Goal: Obtain resource: Obtain resource

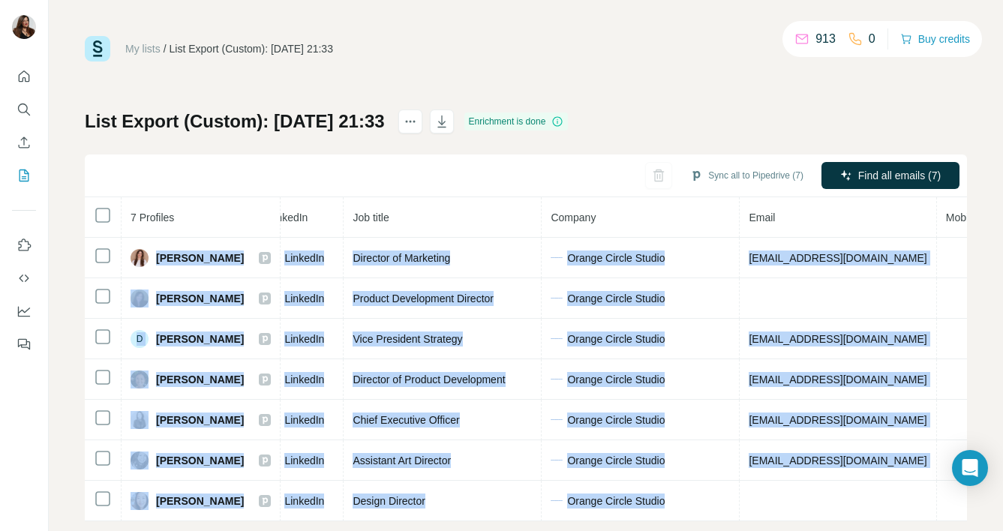
scroll to position [0, 396]
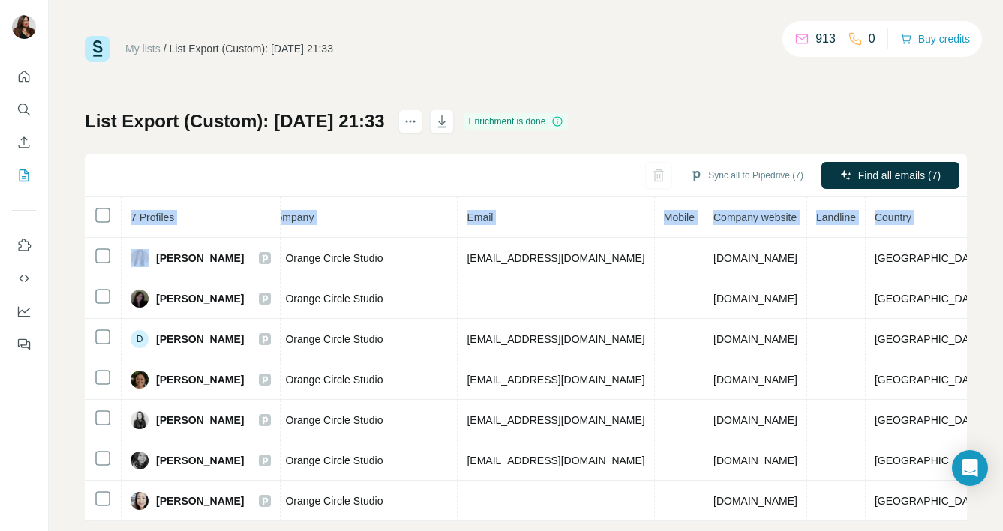
drag, startPoint x: 155, startPoint y: 255, endPoint x: 956, endPoint y: 507, distance: 840.5
click at [956, 507] on div "My lists / List Export (Custom): [DATE] 21:33 913 0 Buy credits List Export (Cu…" at bounding box center [526, 265] width 954 height 531
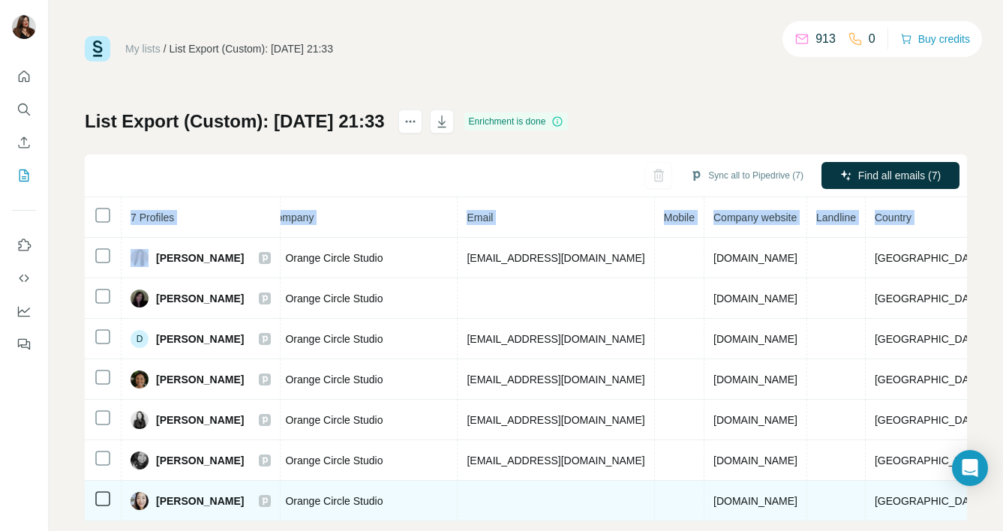
copy table "7 Profiles Status LinkedIn Job title Company Email Mobile Company website Landl…"
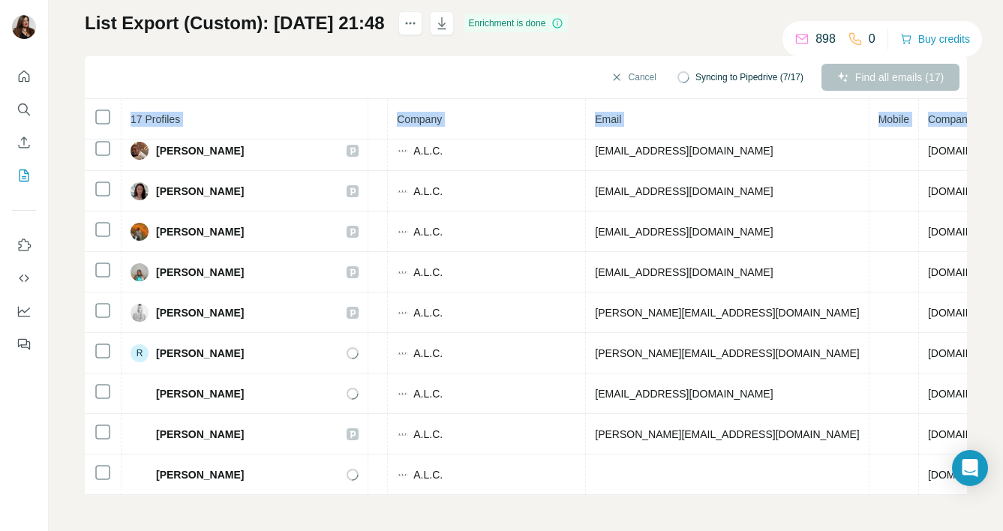
scroll to position [341, 373]
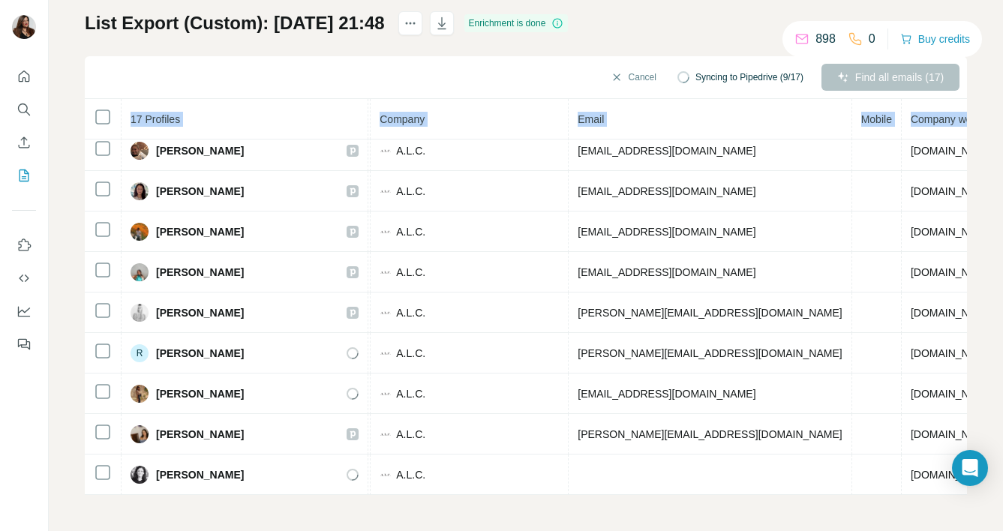
drag, startPoint x: 158, startPoint y: 159, endPoint x: 947, endPoint y: 463, distance: 846.2
click at [947, 463] on div "17 Profiles Status LinkedIn Job title Company Email Mobile Company website Land…" at bounding box center [526, 297] width 882 height 396
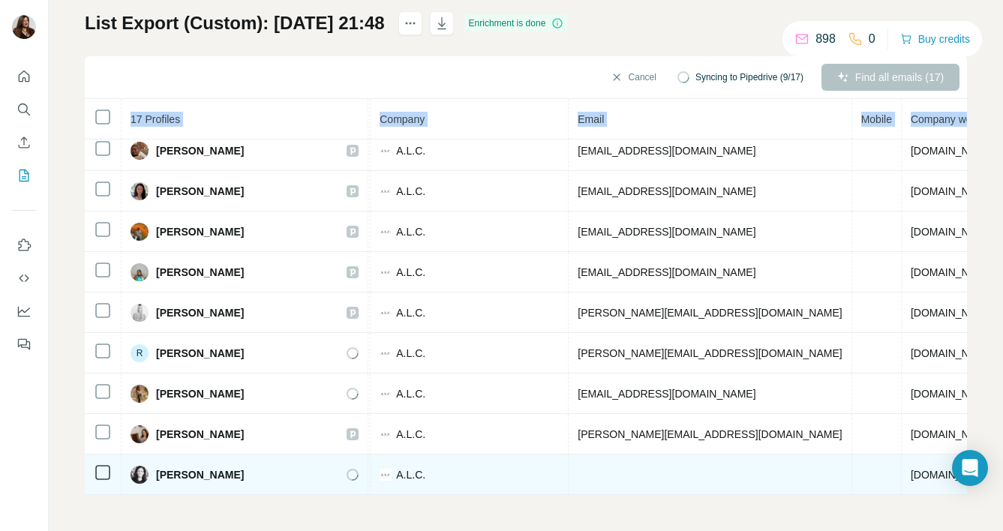
copy table "17 Profiles Status LinkedIn Job title Company Email Mobile Company website Land…"
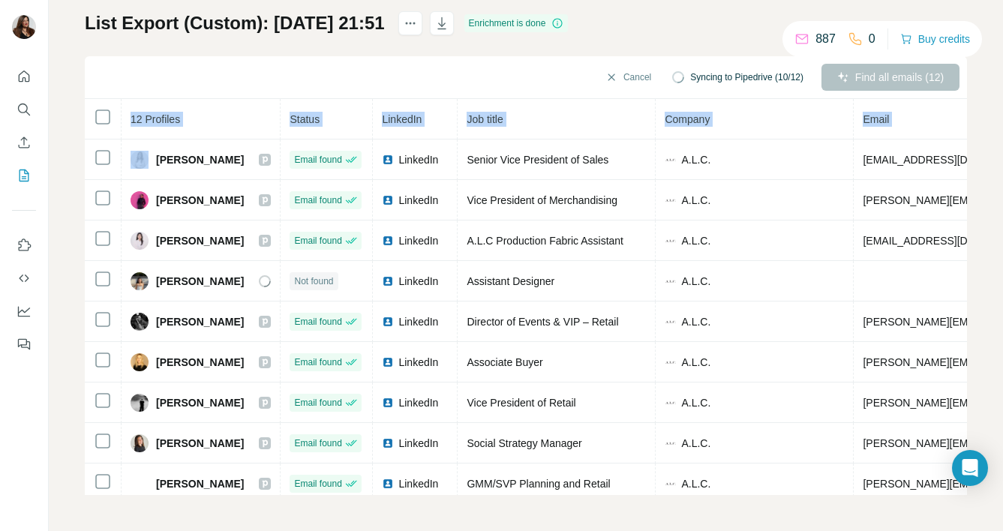
scroll to position [139, 323]
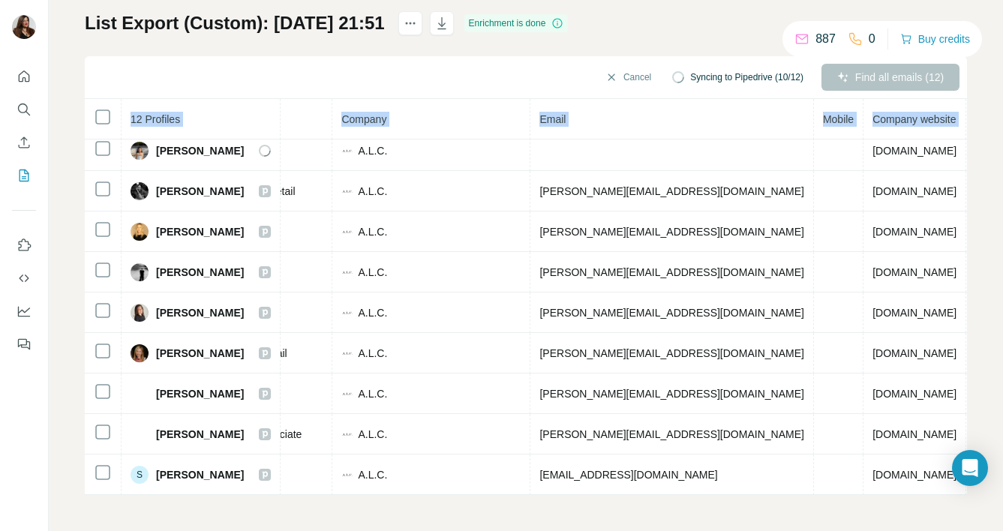
drag, startPoint x: 157, startPoint y: 257, endPoint x: 932, endPoint y: 488, distance: 808.3
click at [932, 488] on div "12 Profiles Status LinkedIn Job title Company Email Mobile Company website Land…" at bounding box center [526, 297] width 882 height 396
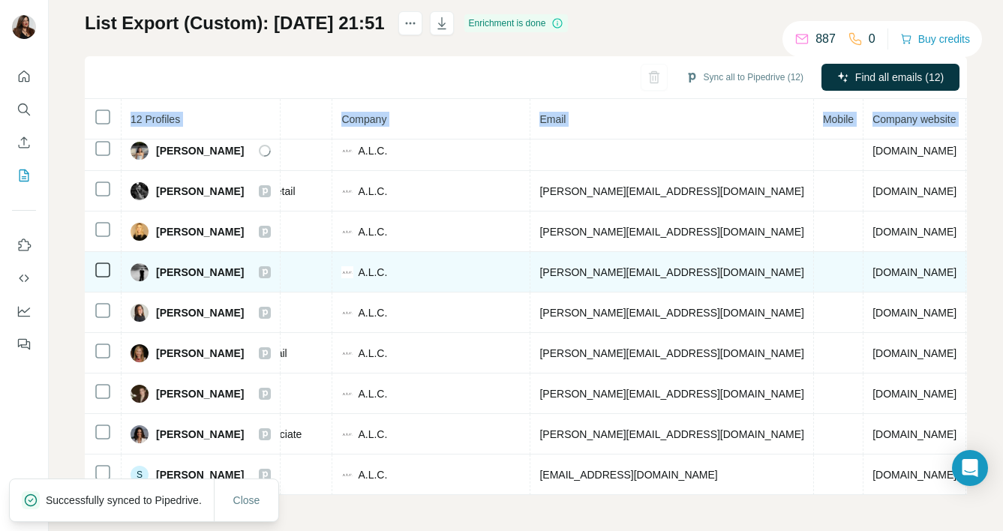
copy table "12 Profiles Status LinkedIn Job title Company Email Mobile Company website Land…"
